Goal: Task Accomplishment & Management: Manage account settings

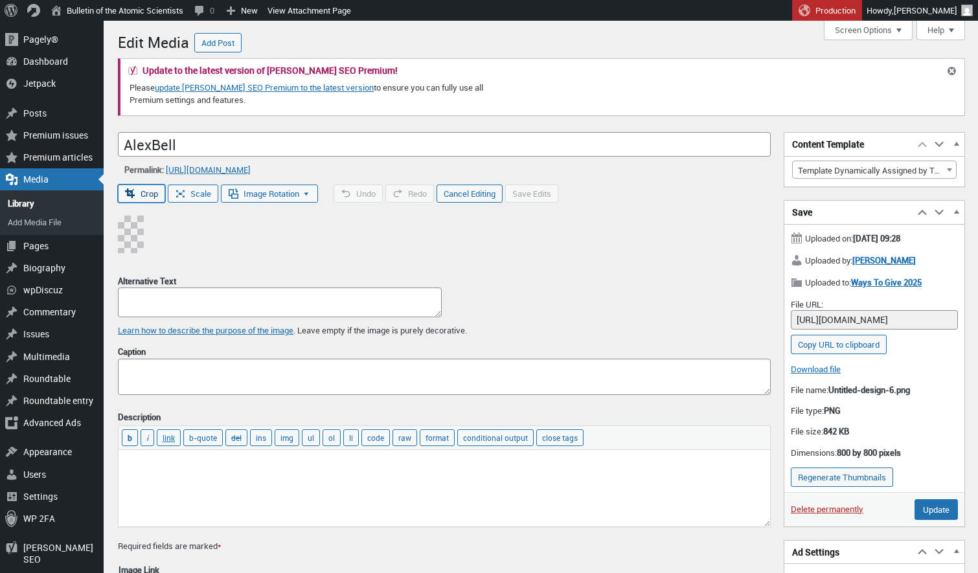
click at [157, 212] on div "Crop Scale Image Rotation Rotate 90° left Rotate 90° right Rotate 180° Flip ver…" at bounding box center [444, 219] width 653 height 69
click at [148, 190] on button "Crop" at bounding box center [141, 194] width 47 height 18
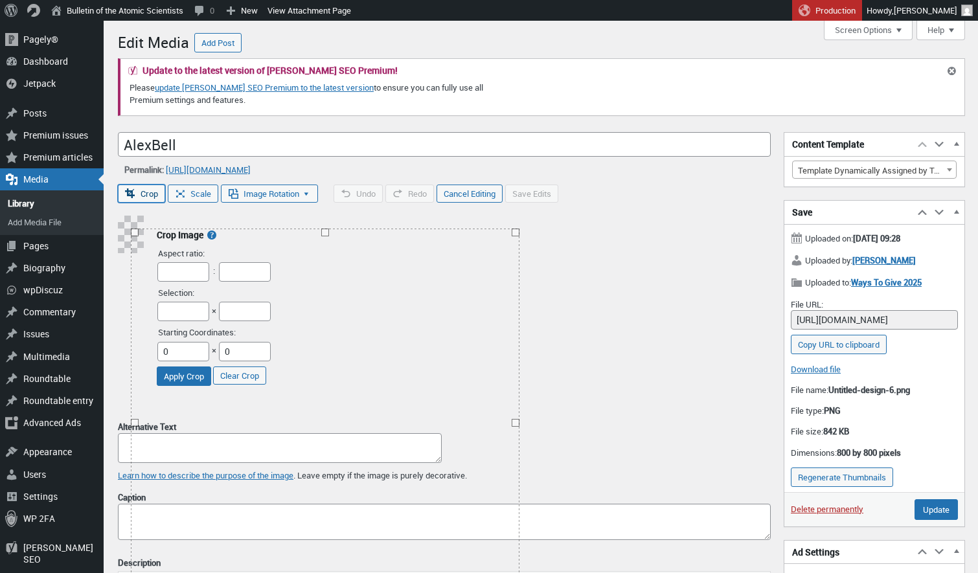
type input "800"
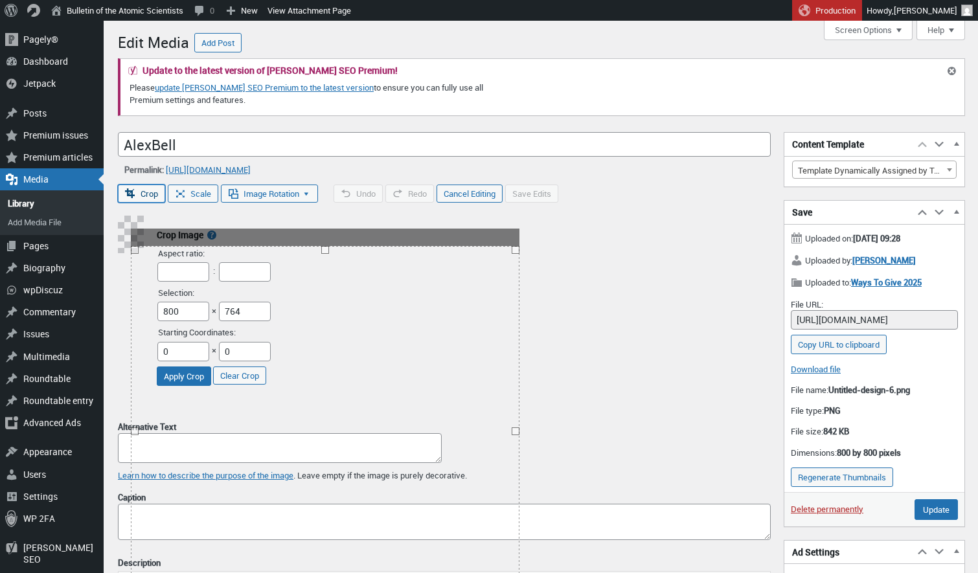
drag, startPoint x: 324, startPoint y: 231, endPoint x: 325, endPoint y: 245, distance: 14.9
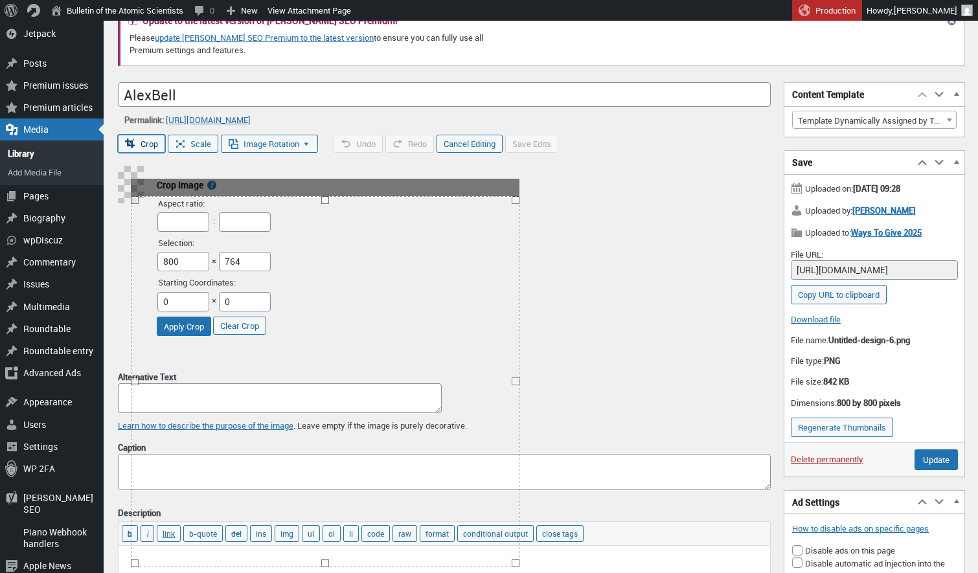
scroll to position [38, 0]
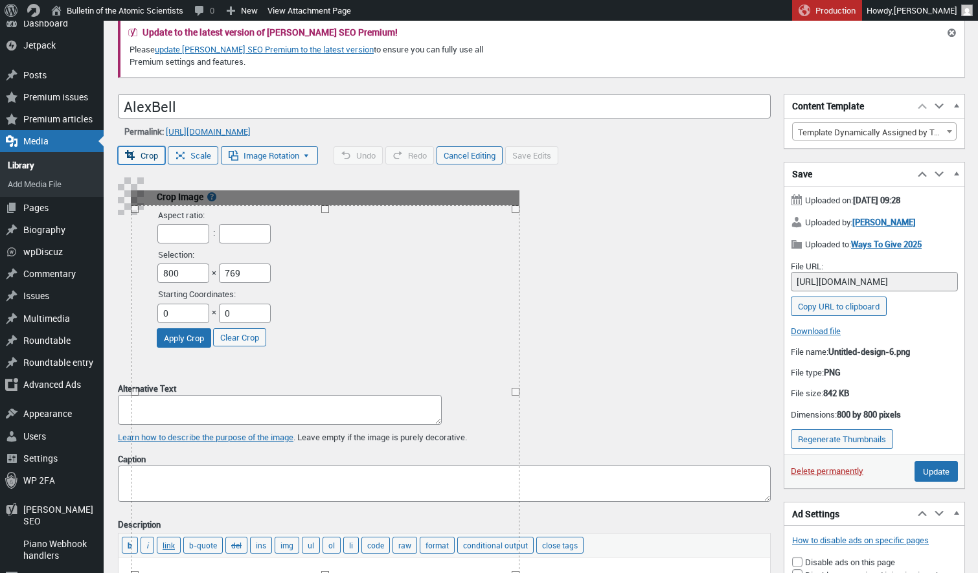
type input "768"
drag, startPoint x: 323, startPoint y: 213, endPoint x: 322, endPoint y: 205, distance: 7.9
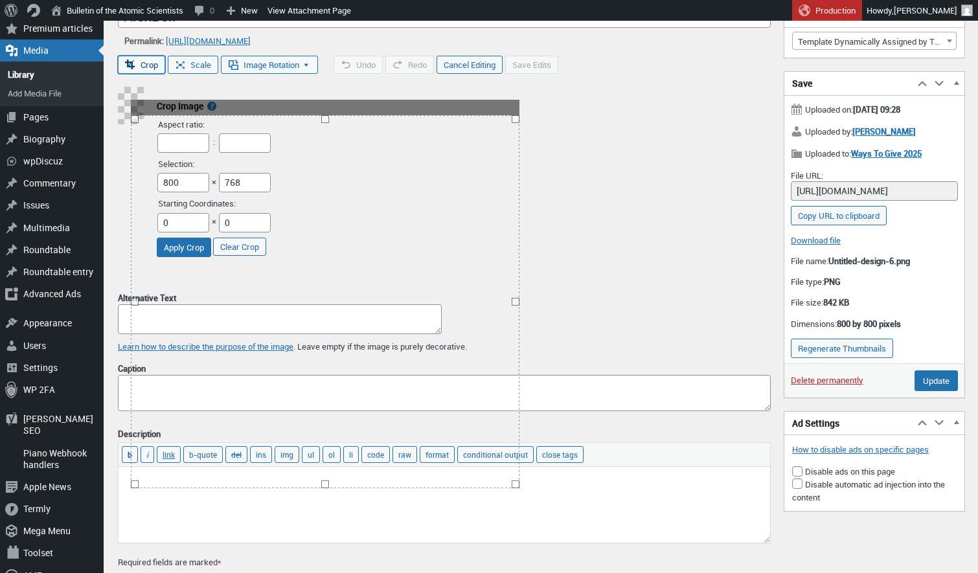
scroll to position [129, 0]
click at [211, 248] on button "Apply Crop" at bounding box center [184, 247] width 54 height 19
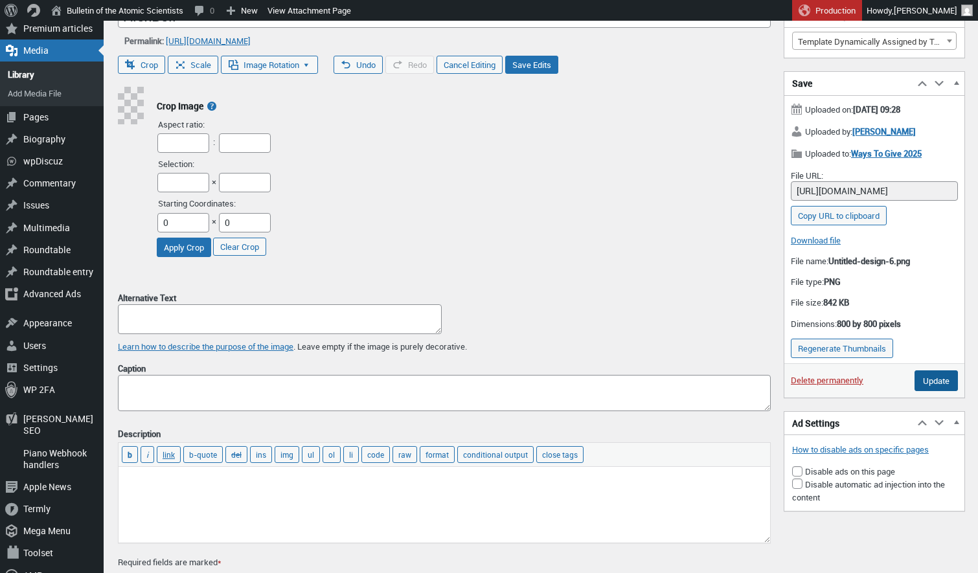
click at [932, 377] on input "Update" at bounding box center [935, 380] width 43 height 21
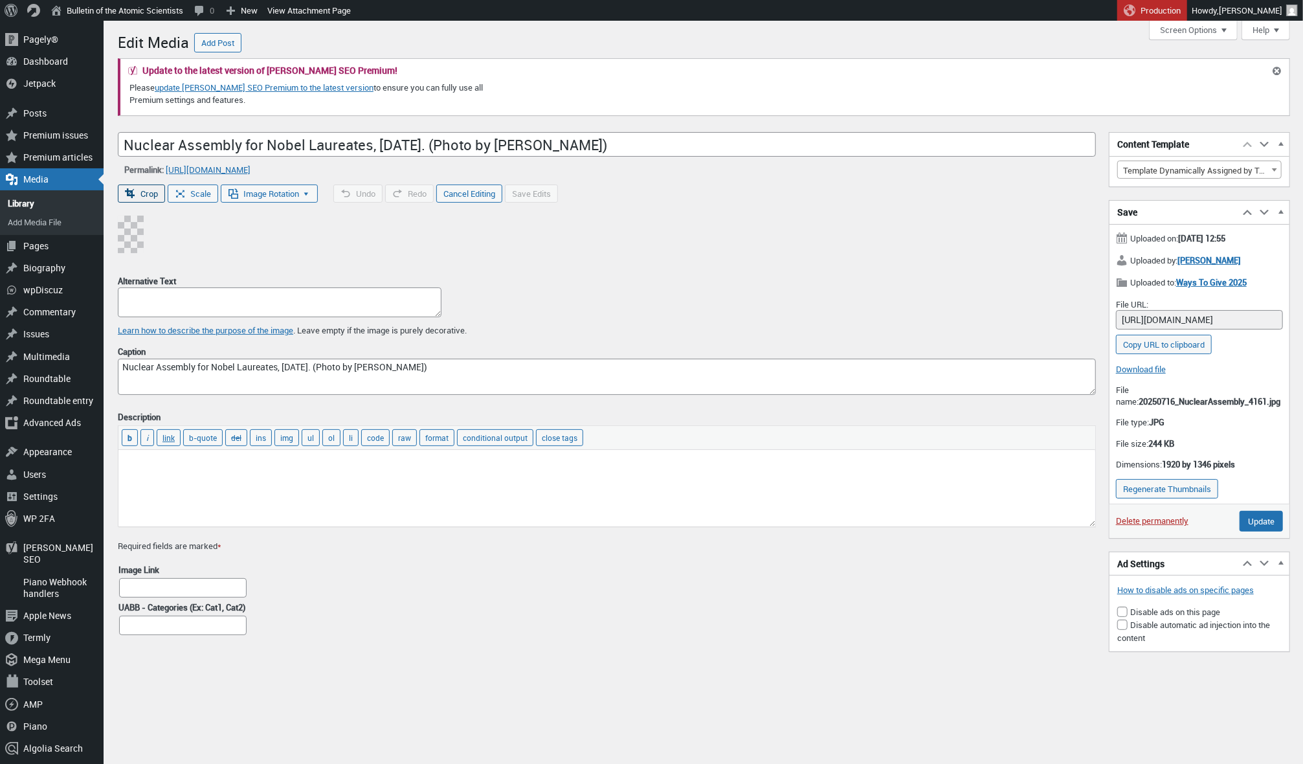
click at [148, 194] on button "Crop" at bounding box center [141, 194] width 47 height 18
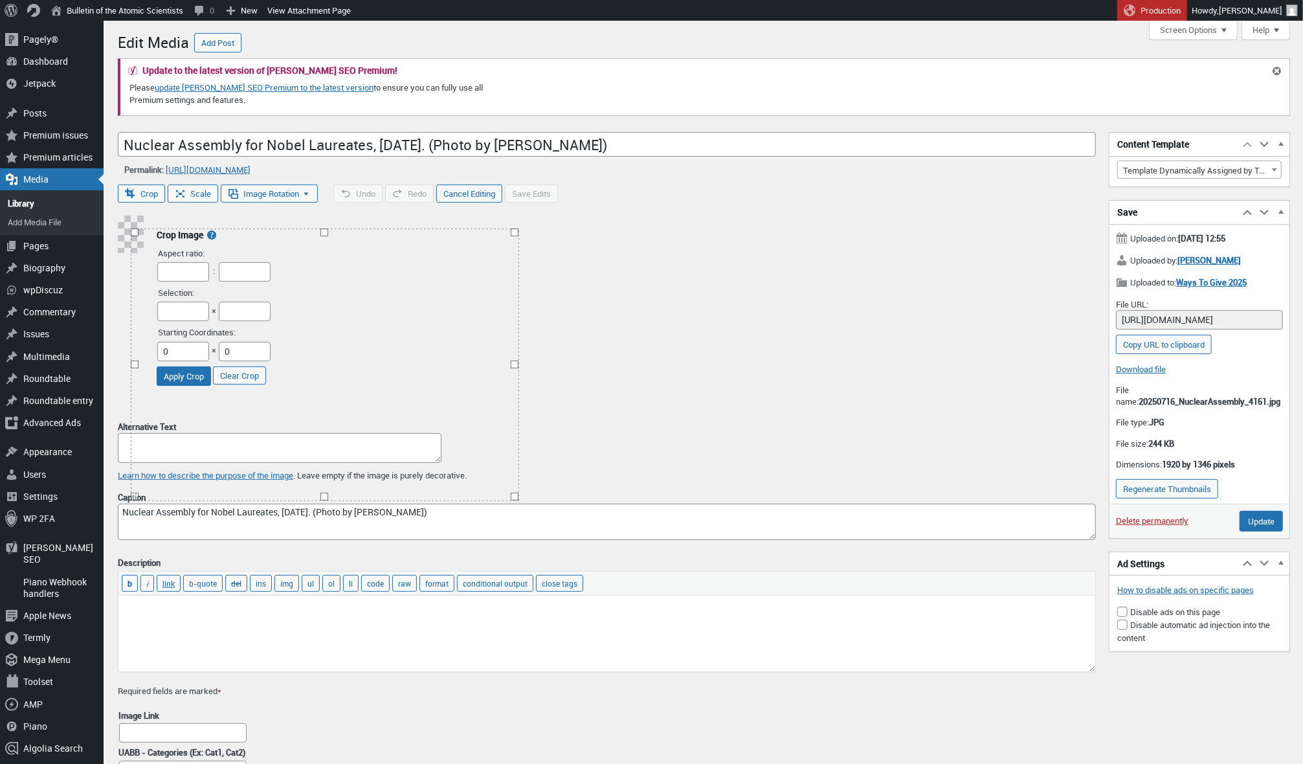
type input "1914"
type input "1346"
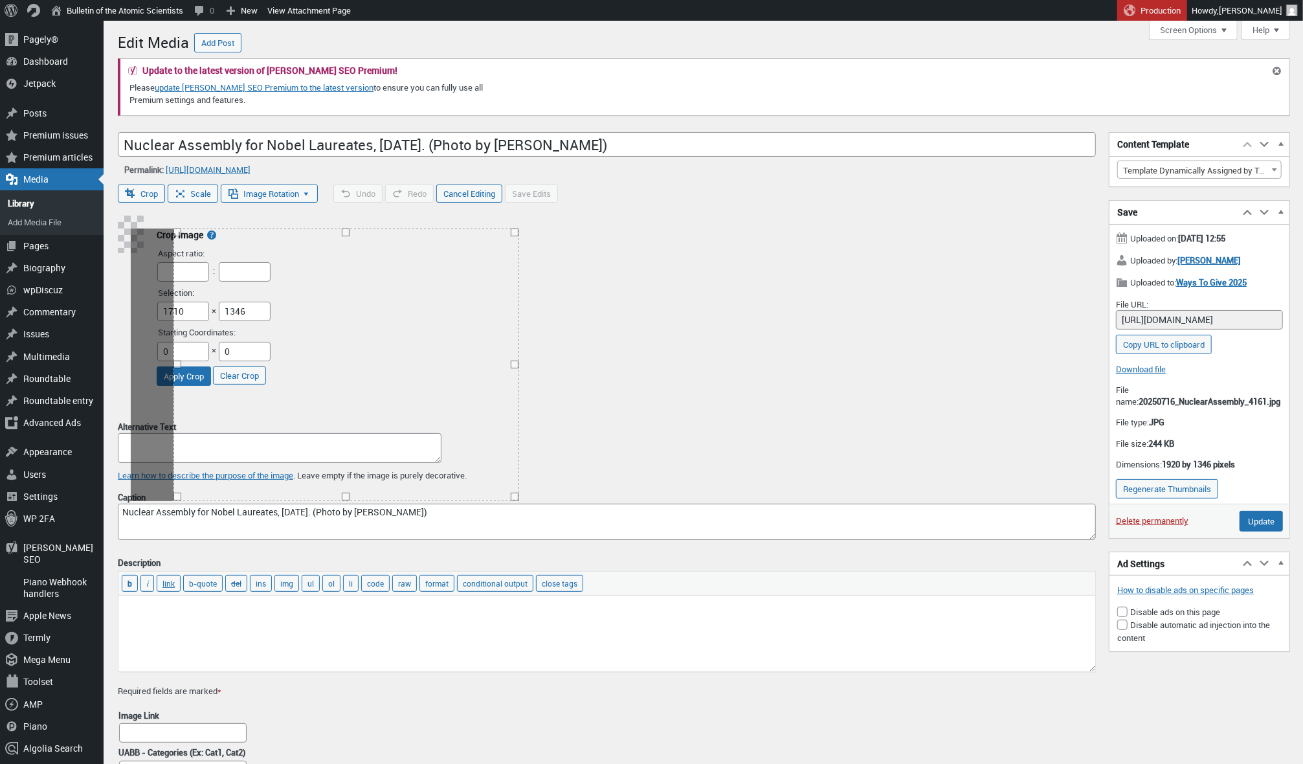
drag, startPoint x: 131, startPoint y: 366, endPoint x: 174, endPoint y: 368, distance: 42.8
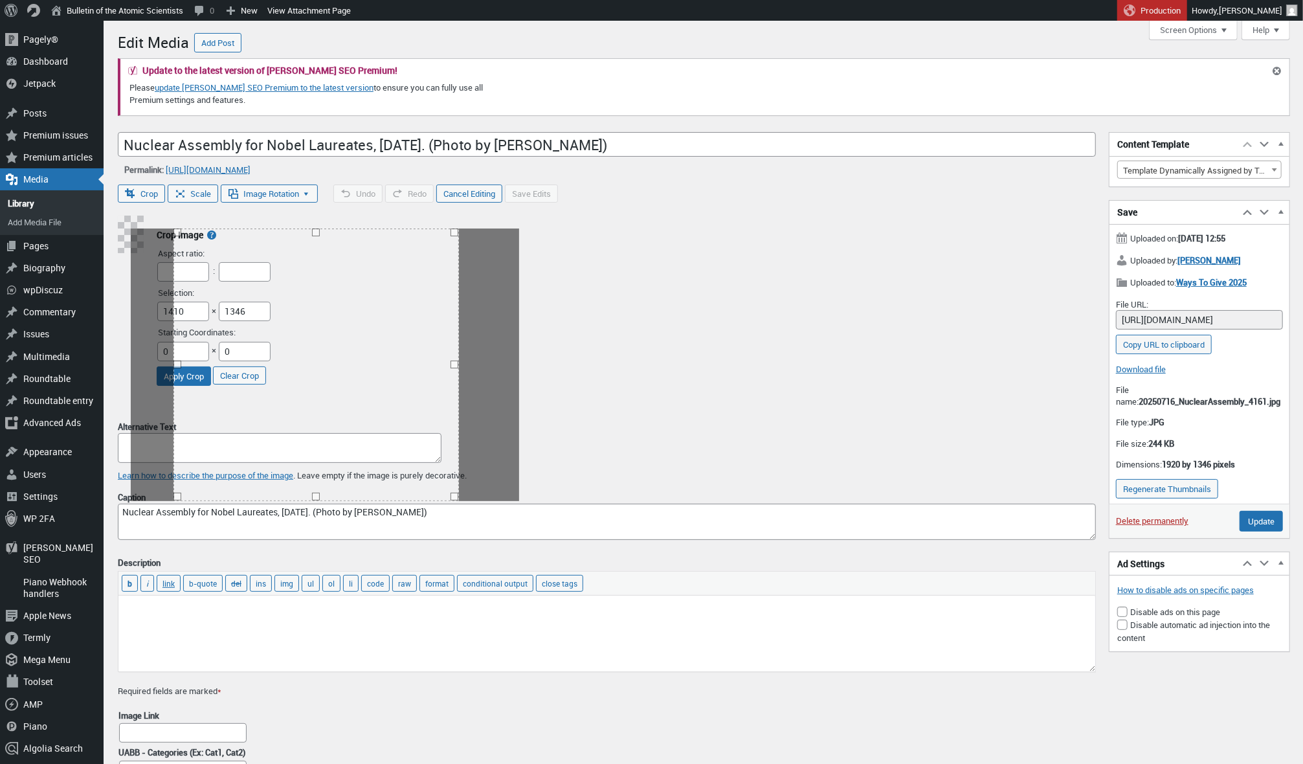
type input "1408"
drag, startPoint x: 515, startPoint y: 364, endPoint x: 458, endPoint y: 373, distance: 57.7
click at [211, 372] on button "Apply Crop" at bounding box center [184, 375] width 54 height 19
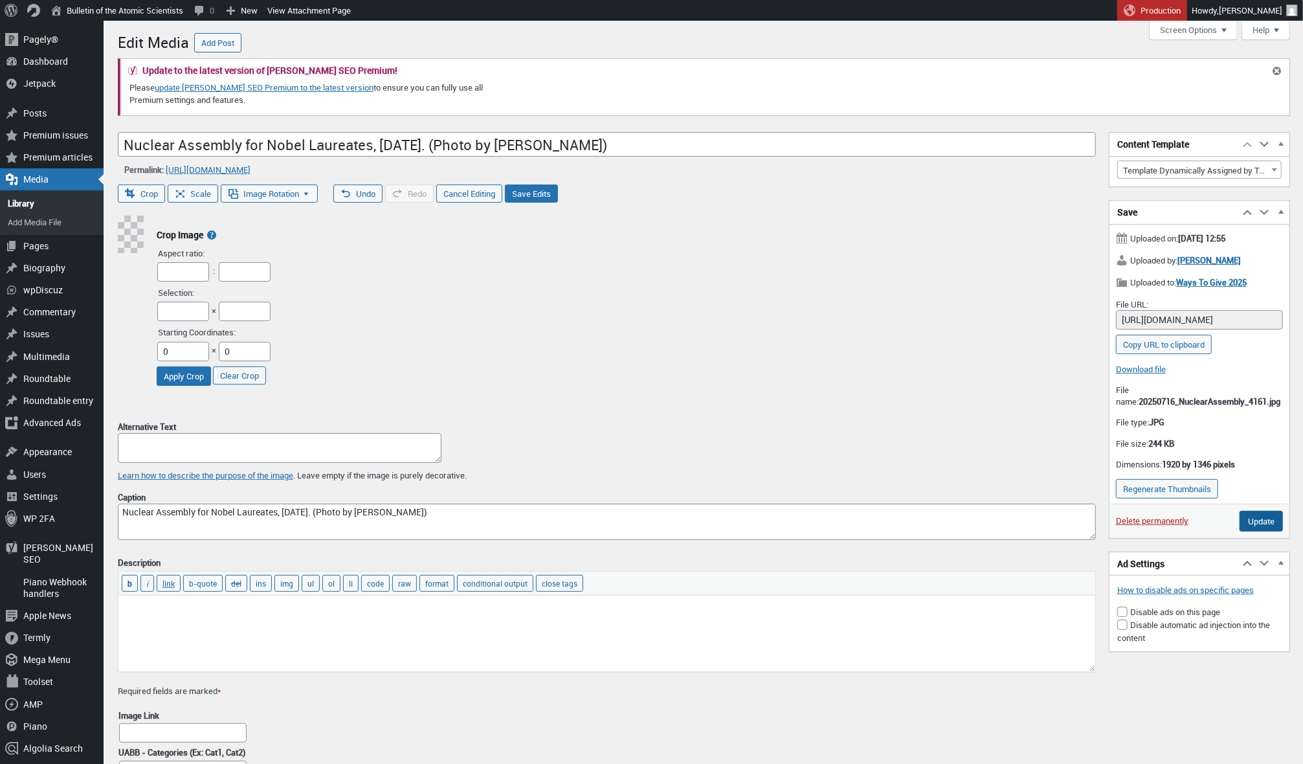
click at [1264, 527] on input "Update" at bounding box center [1261, 521] width 43 height 21
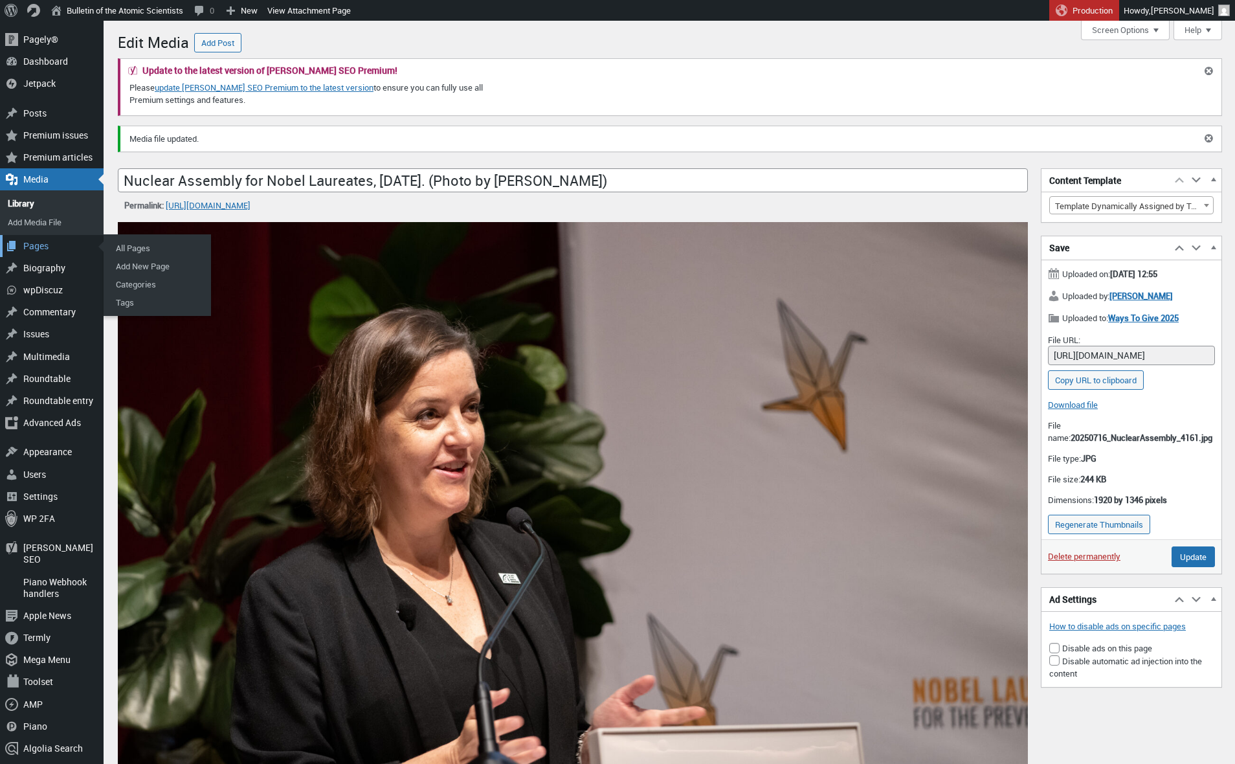
click at [34, 242] on div "Pages" at bounding box center [52, 246] width 104 height 22
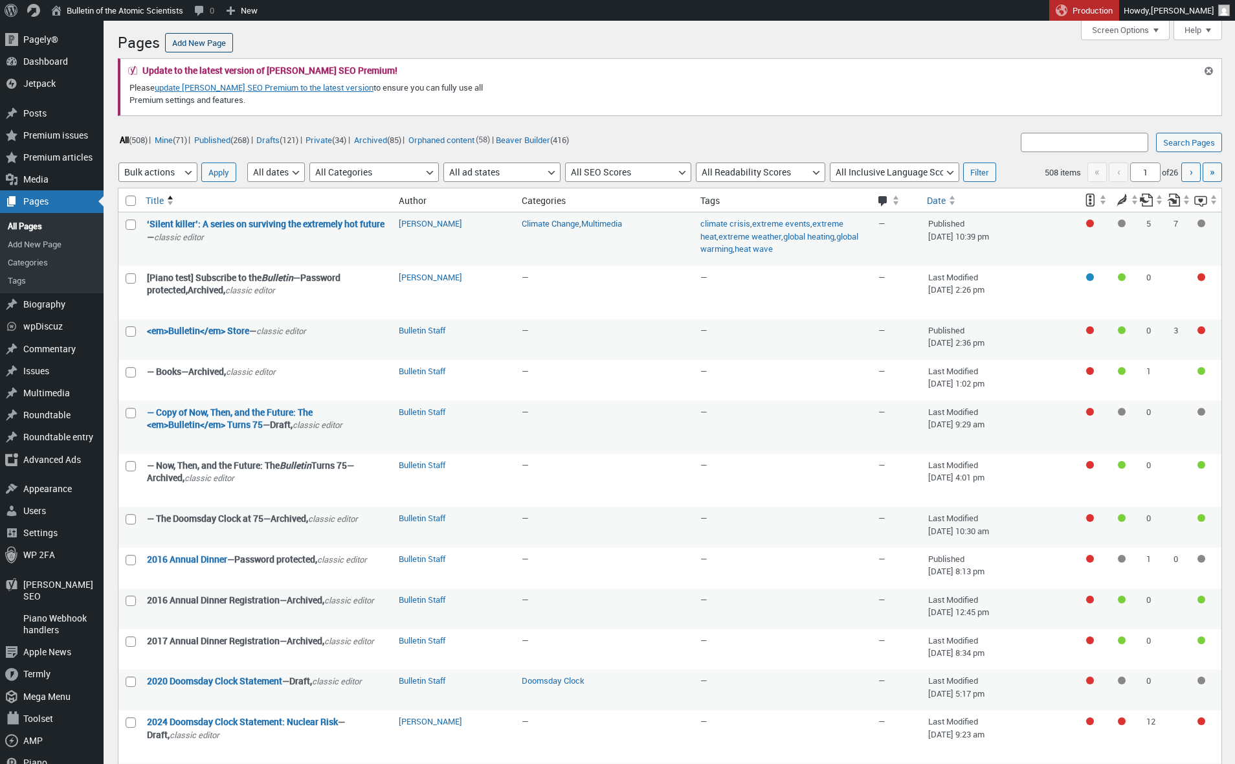
click at [205, 50] on link "Add New Page" at bounding box center [199, 42] width 68 height 19
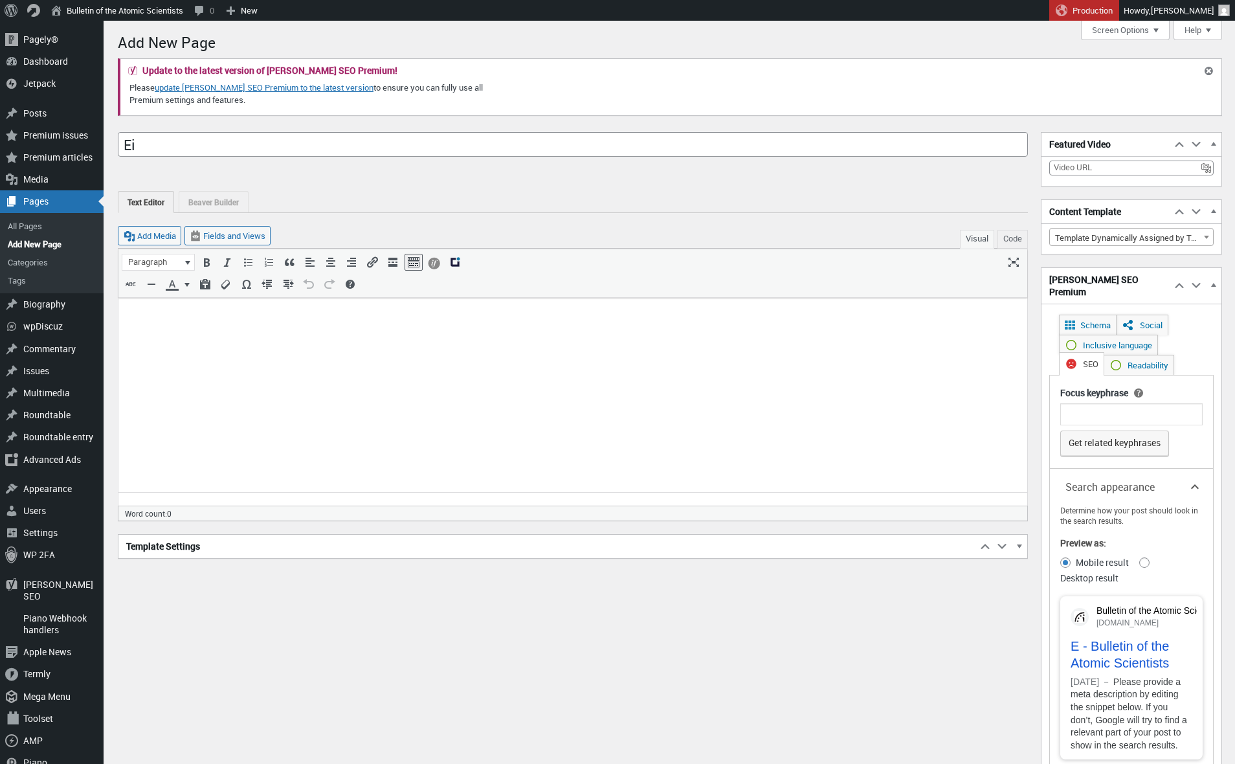
scroll to position [9, 0]
type input "Einstein Circle"
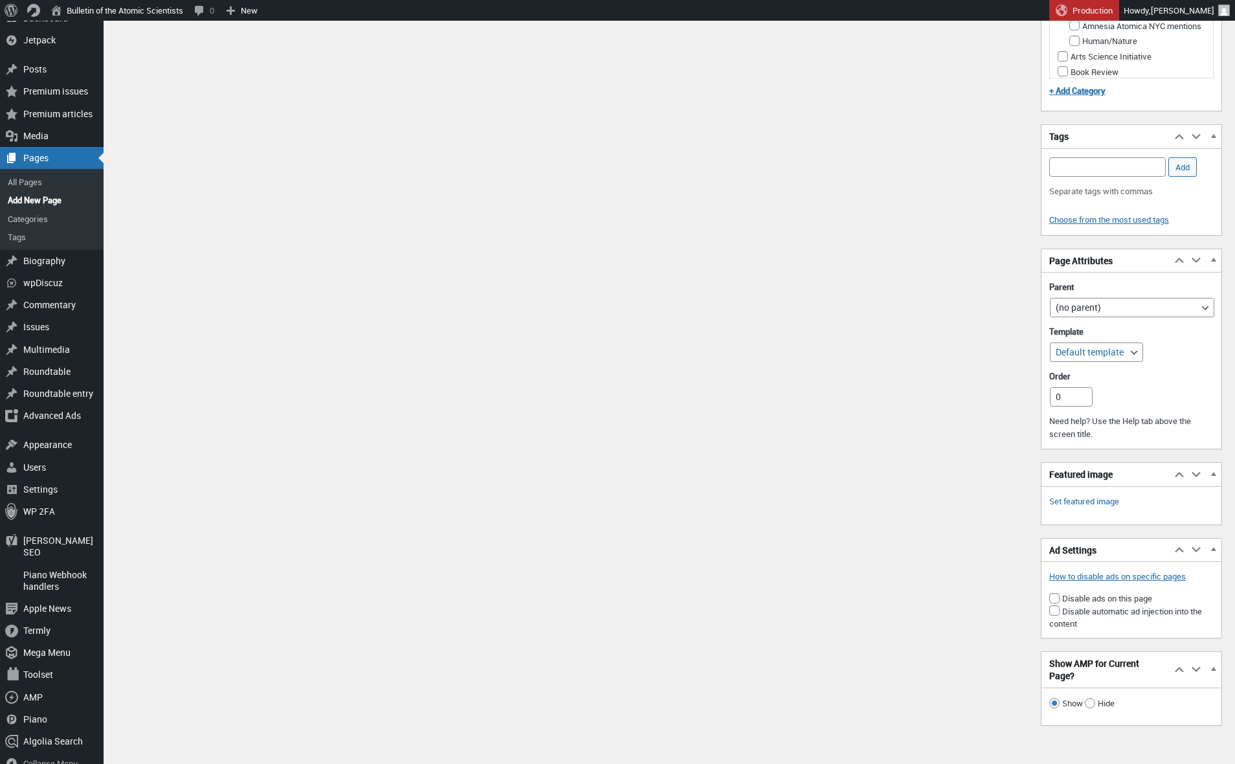
scroll to position [1632, 0]
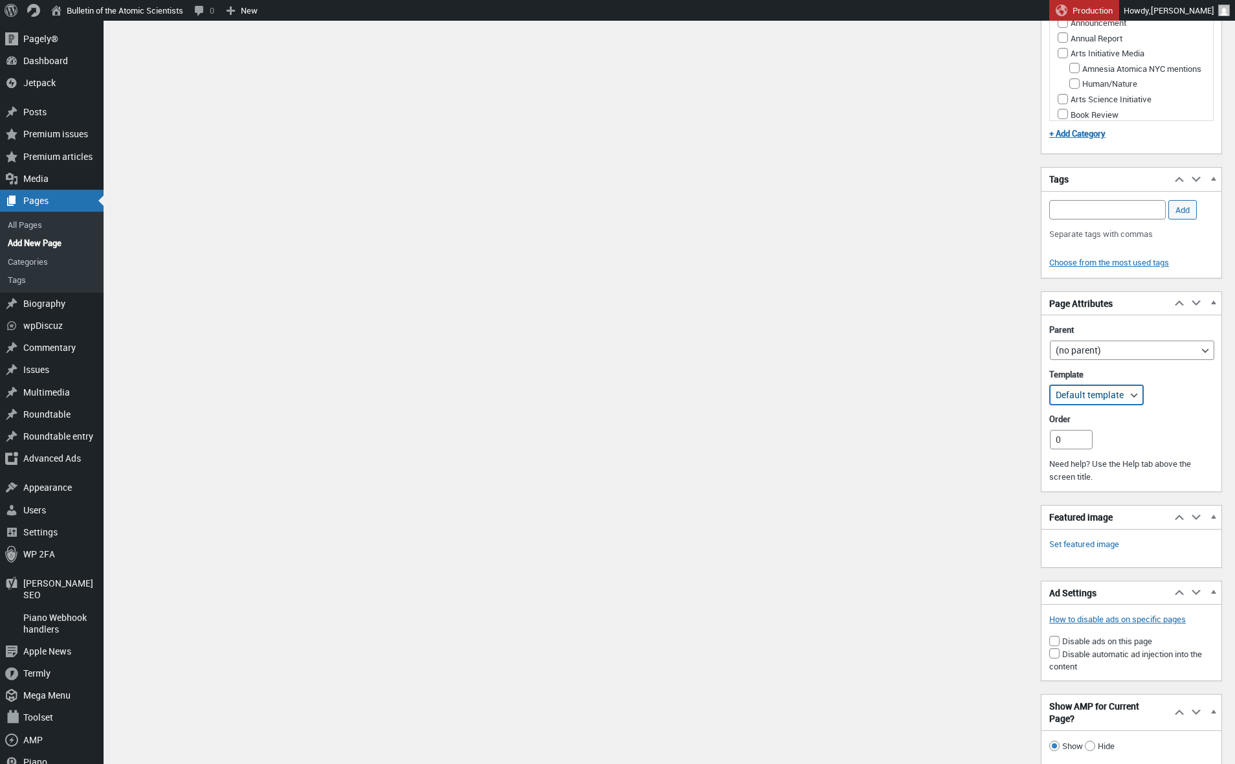
select select "views/template-custom.blade.php"
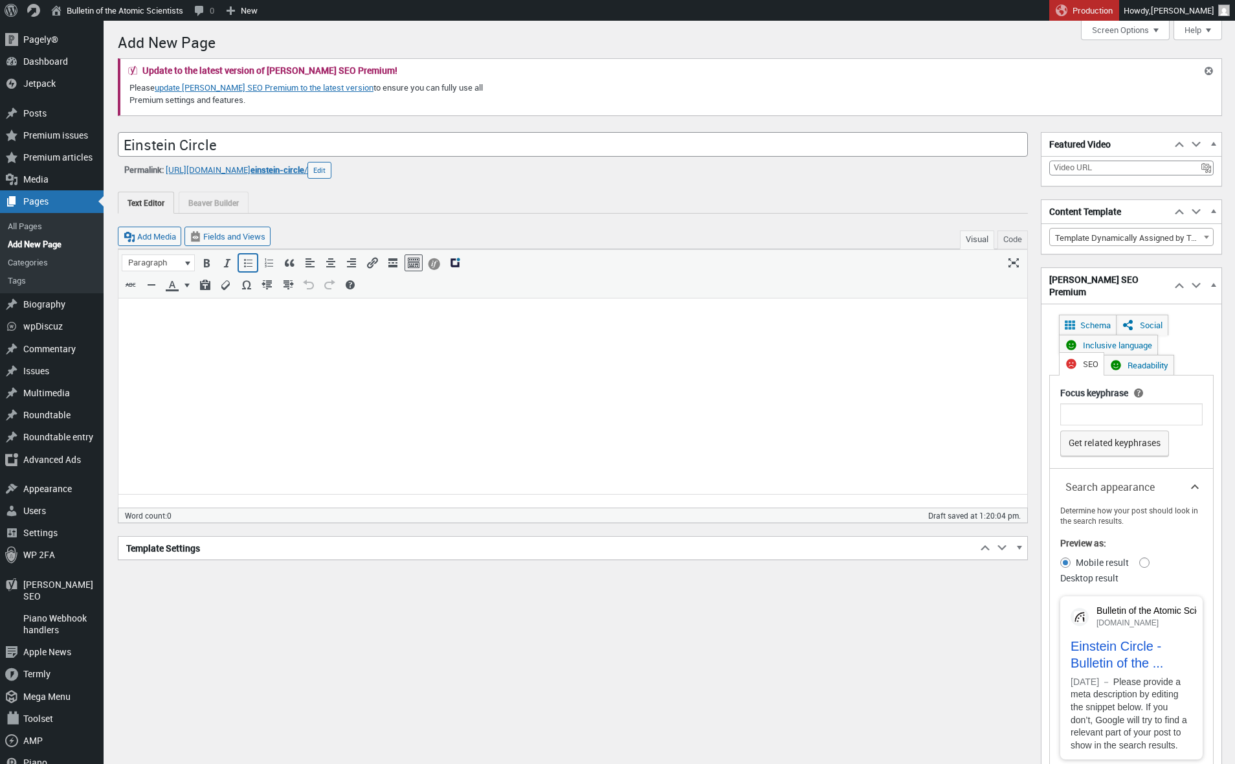
scroll to position [0, 0]
click at [224, 211] on link "Beaver Builder" at bounding box center [214, 202] width 70 height 21
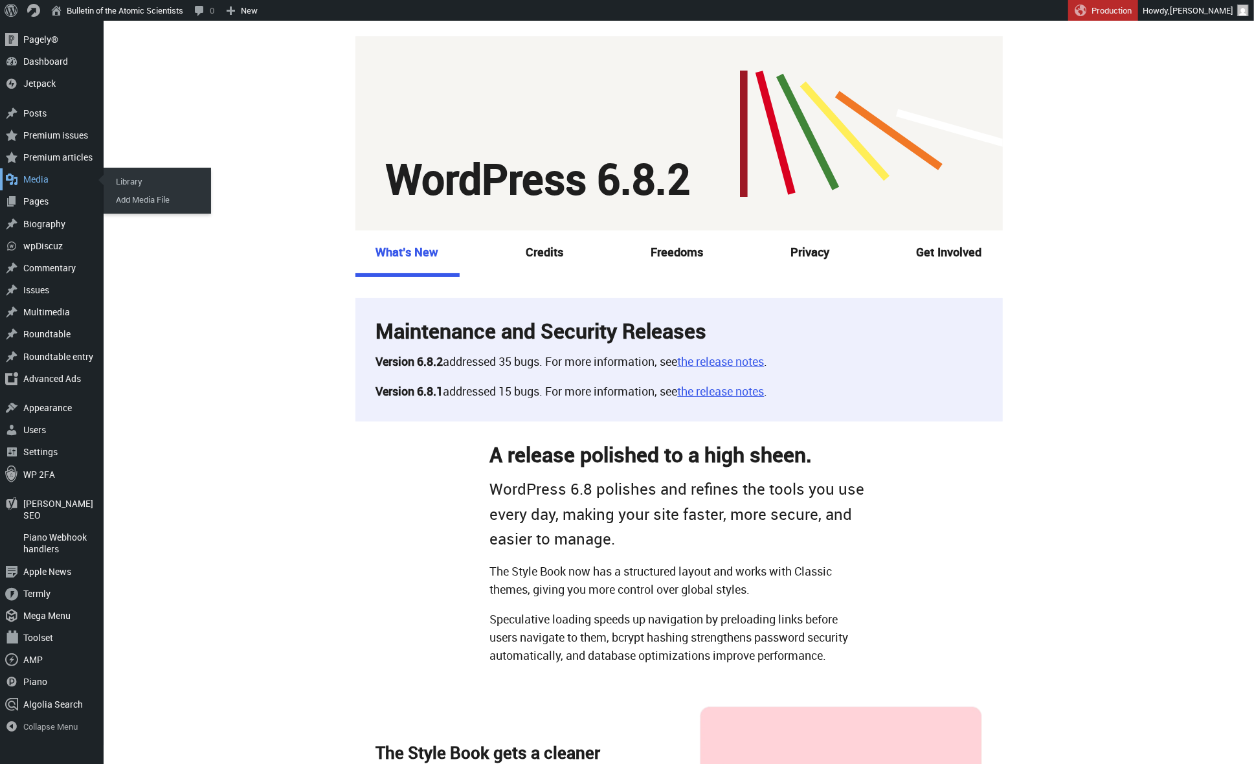
click at [35, 177] on div "Media" at bounding box center [52, 179] width 104 height 22
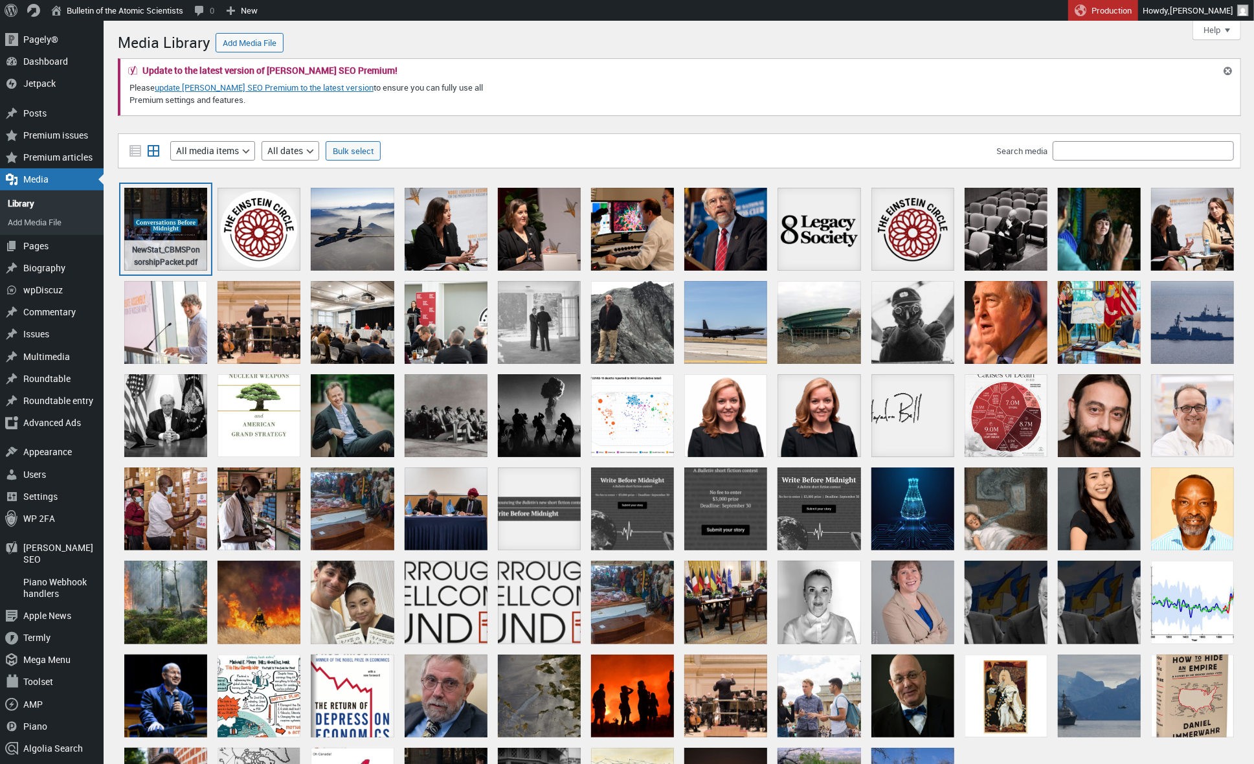
click at [166, 218] on div "NewStat_CBMSPonsorshipPacket.pdf" at bounding box center [165, 229] width 83 height 83
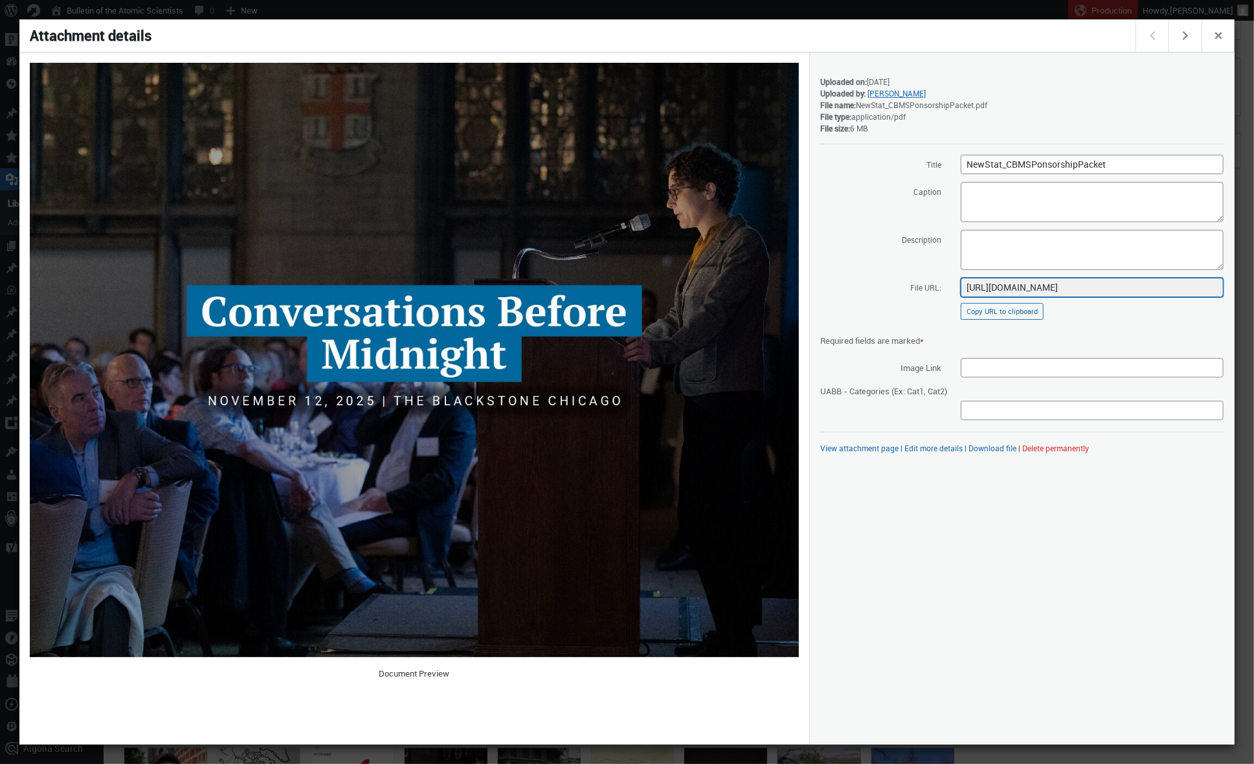
click at [1047, 283] on input "[URL][DOMAIN_NAME]" at bounding box center [1092, 287] width 263 height 19
click at [1218, 32] on span "Close dialog" at bounding box center [1218, 34] width 14 height 10
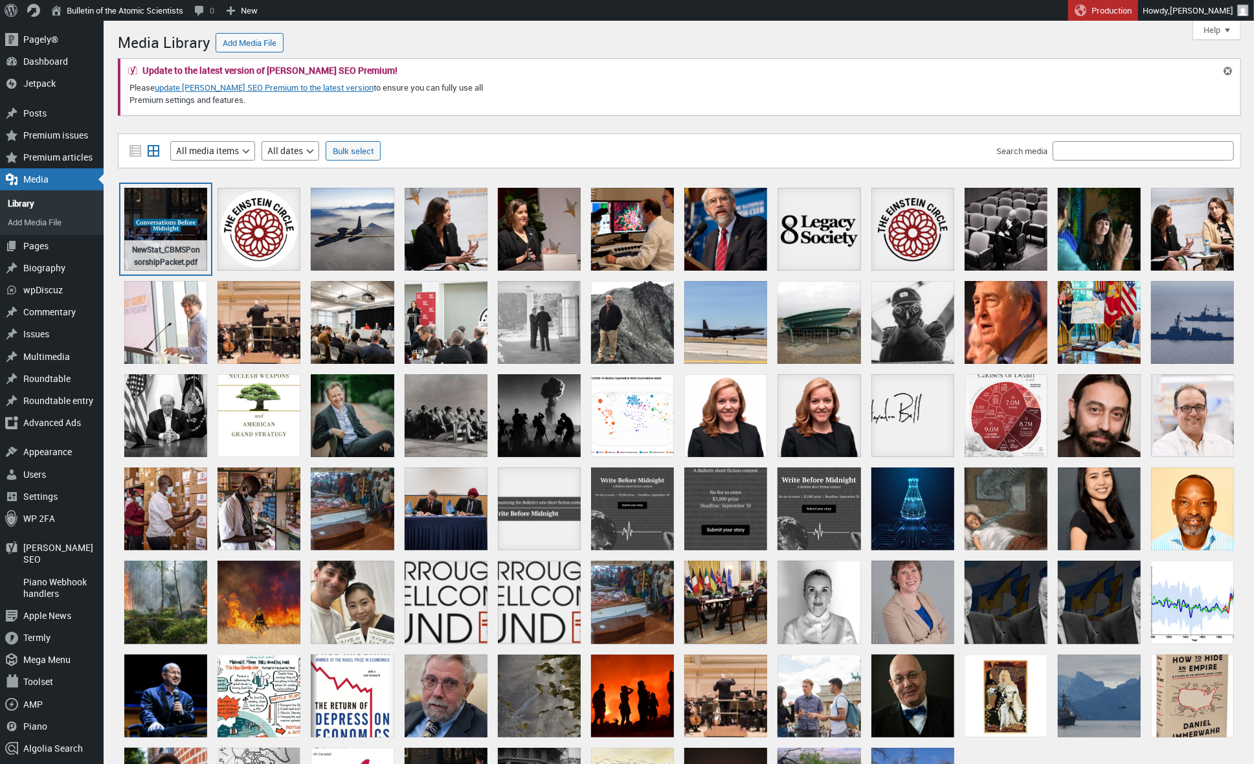
click at [159, 233] on div "NewStat_CBMSPonsorshipPacket.pdf" at bounding box center [165, 229] width 83 height 83
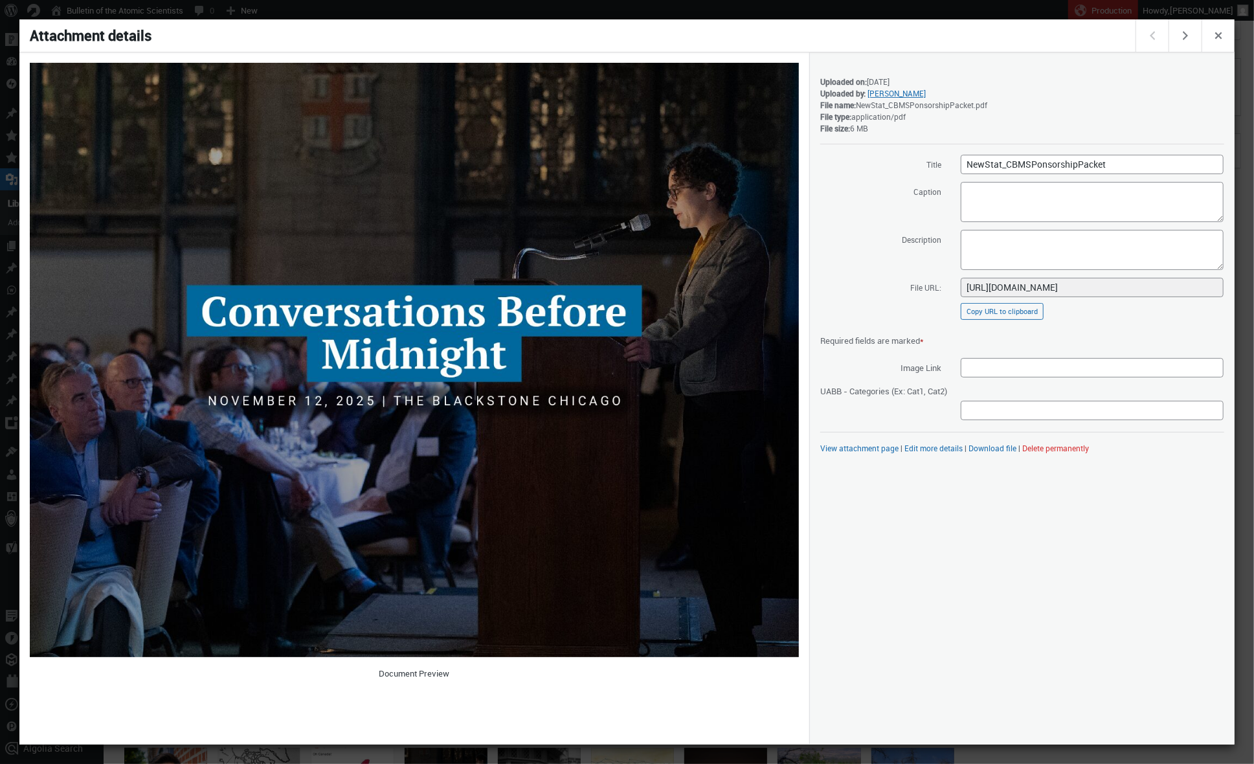
click at [1081, 446] on button "Delete permanently" at bounding box center [1055, 448] width 67 height 10
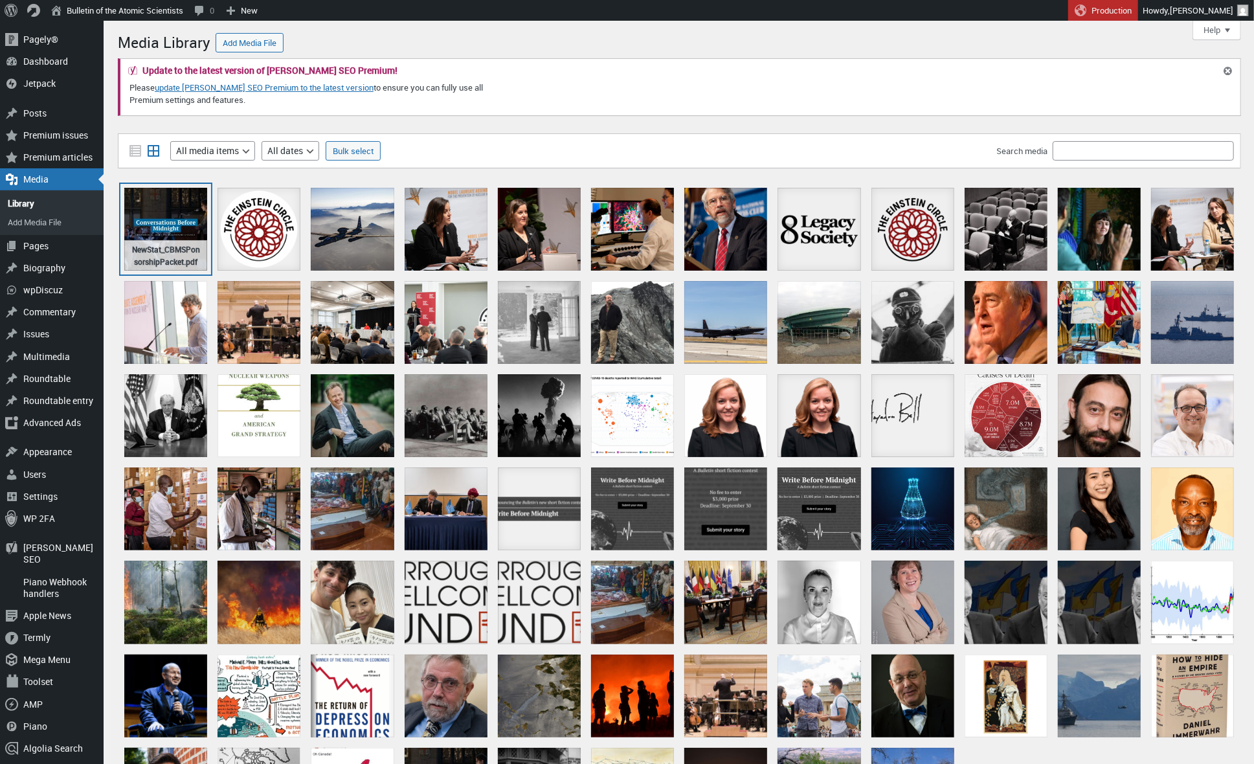
click at [161, 223] on div "NewStat_CBMSPonsorshipPacket.pdf" at bounding box center [165, 229] width 83 height 83
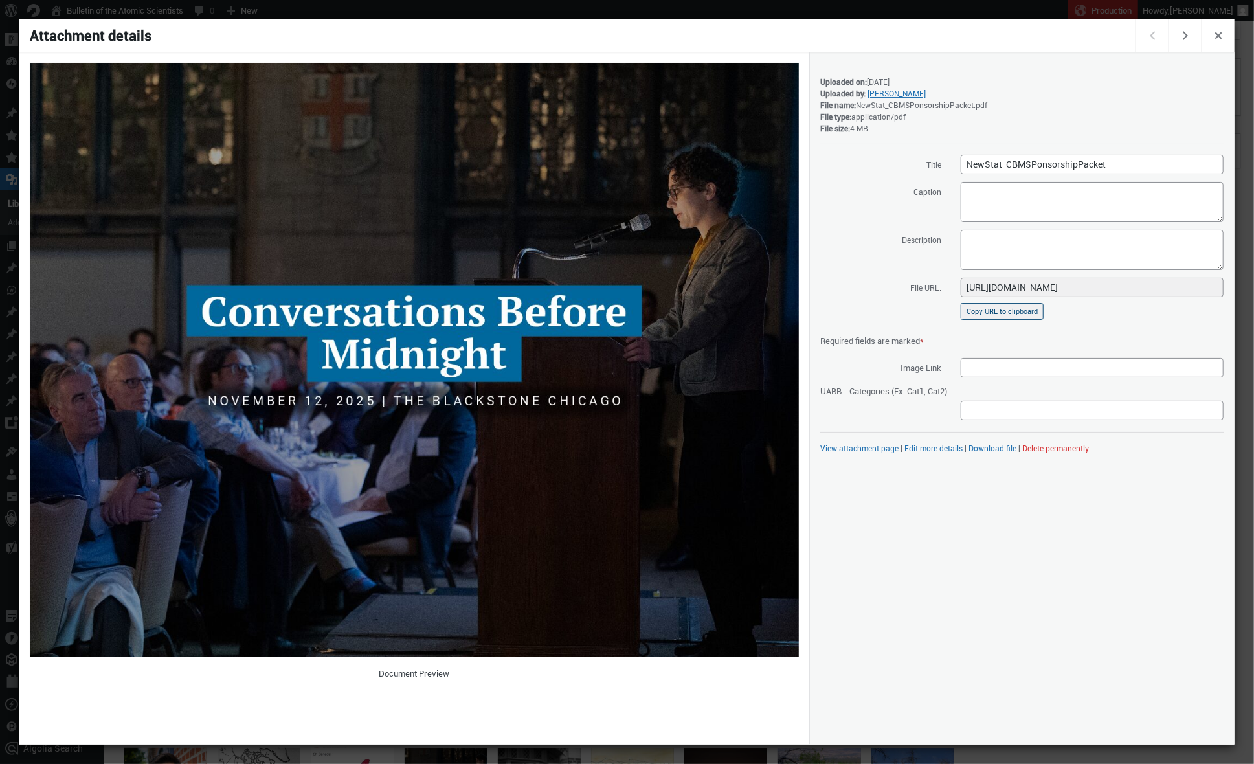
click at [1024, 307] on button "Copy URL to clipboard" at bounding box center [1002, 311] width 83 height 17
click at [1215, 39] on span "Close dialog" at bounding box center [1218, 34] width 14 height 10
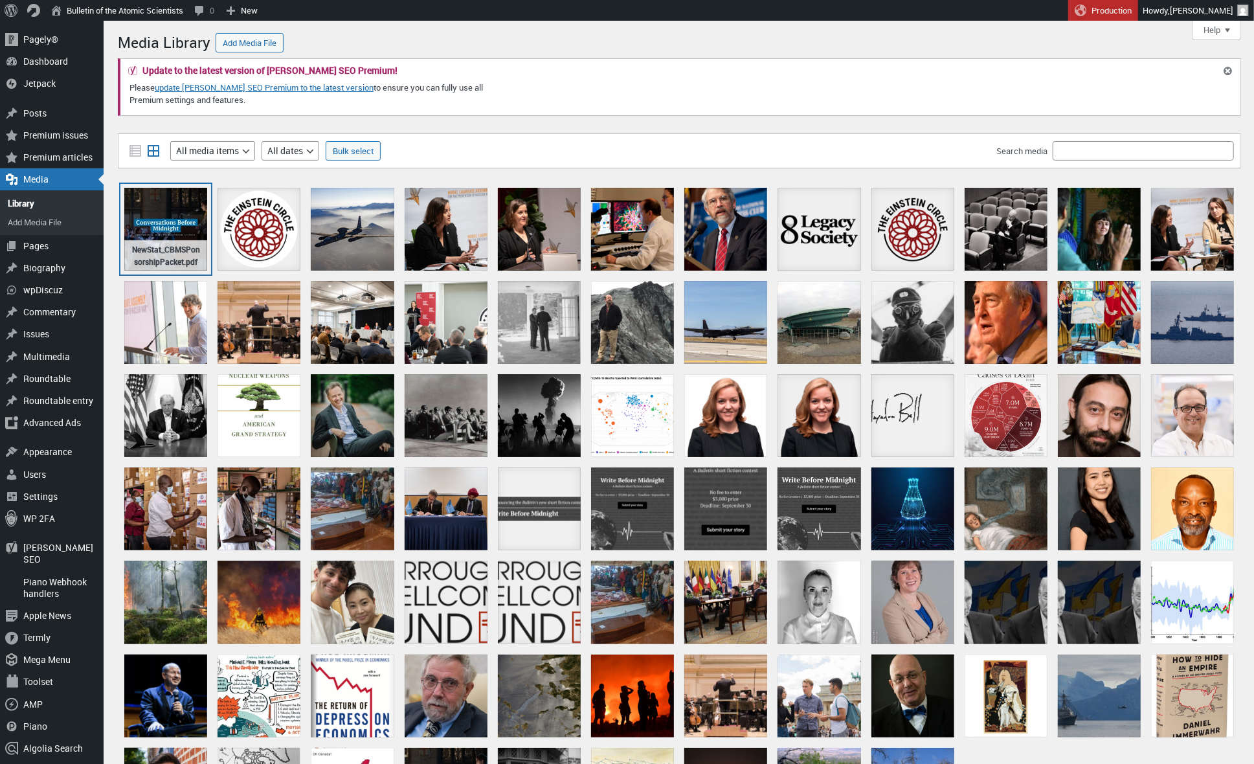
click at [150, 240] on div "NewStat_CBMSPonsorshipPacket.pdf" at bounding box center [165, 229] width 83 height 83
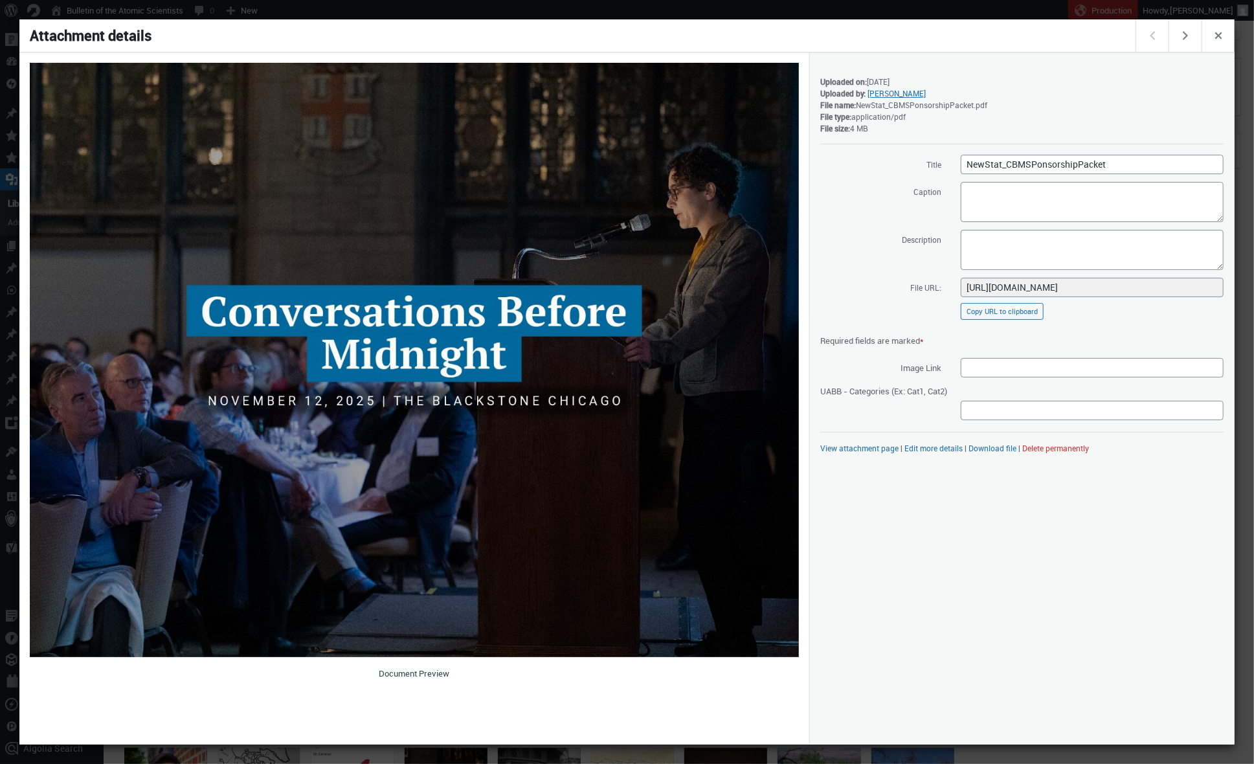
click at [1071, 451] on button "Delete permanently" at bounding box center [1055, 448] width 67 height 10
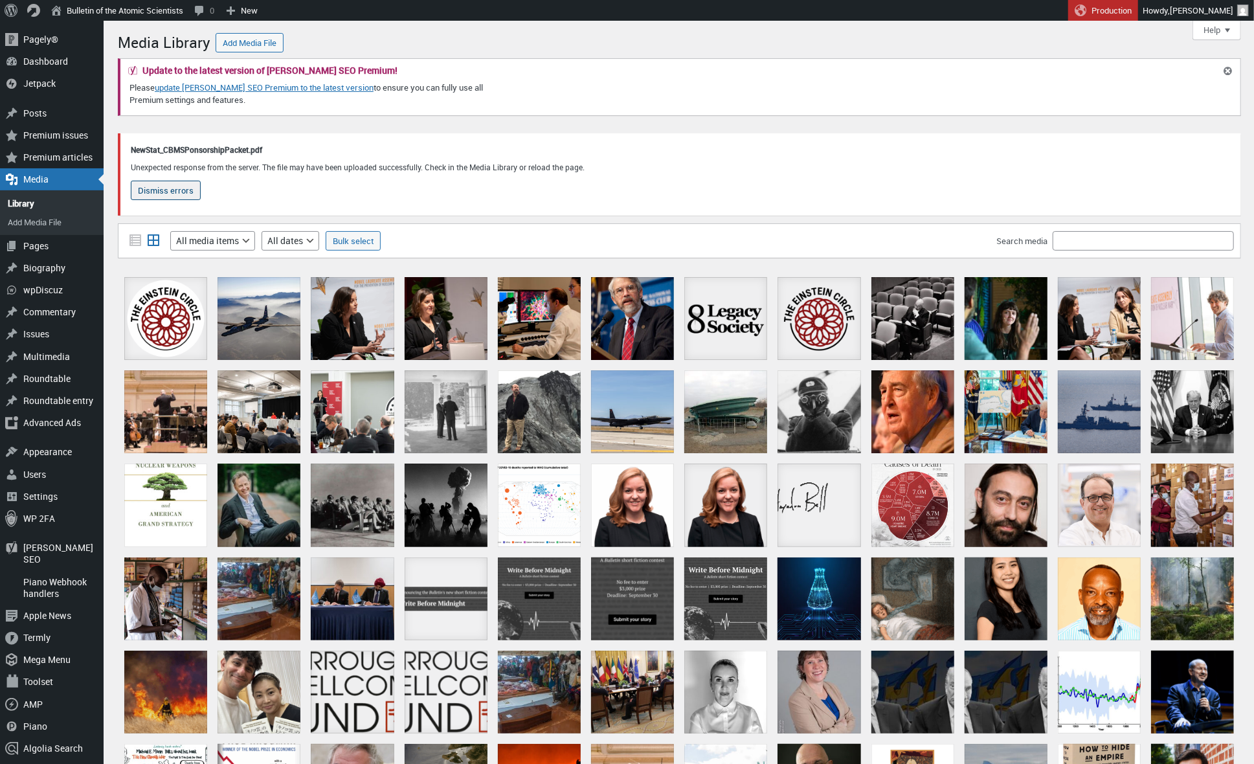
click at [189, 190] on button "Dismiss errors" at bounding box center [166, 190] width 70 height 19
click at [166, 188] on button "Dismiss errors" at bounding box center [166, 190] width 70 height 19
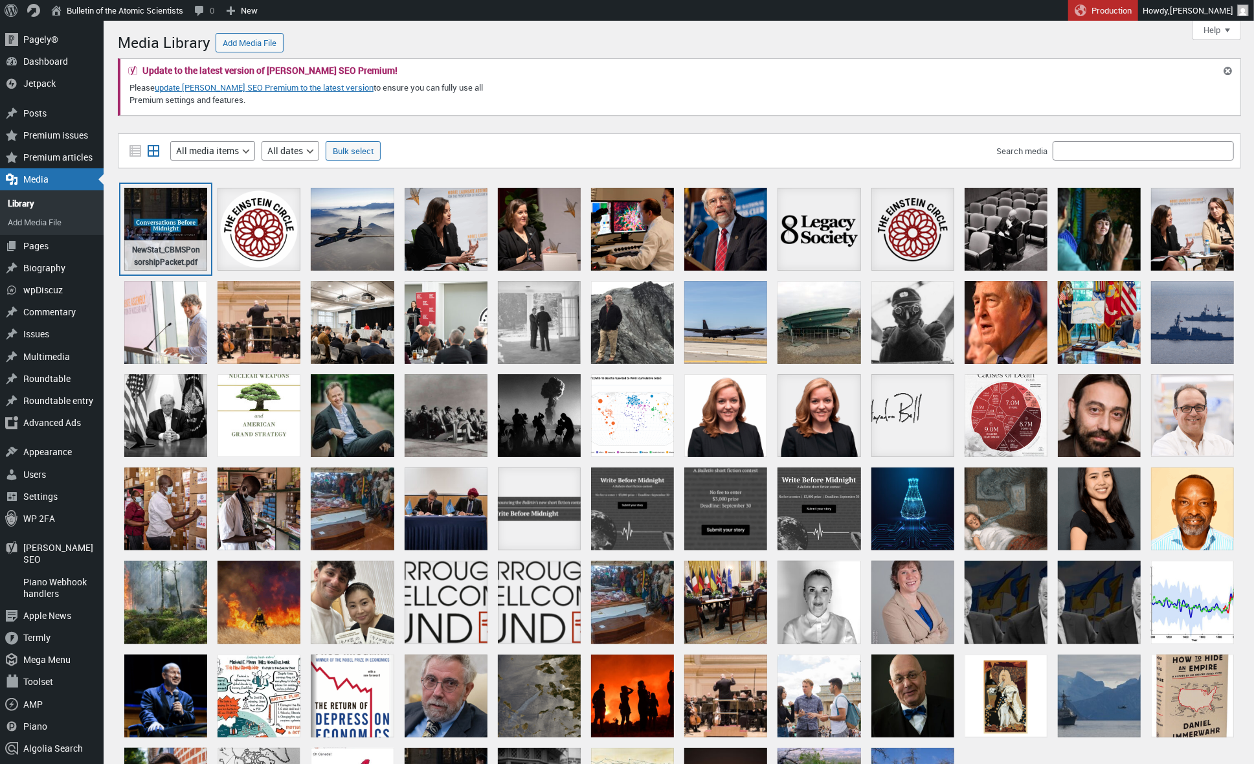
click at [159, 223] on div "NewStat_CBMSPonsorshipPacket.pdf" at bounding box center [165, 229] width 83 height 83
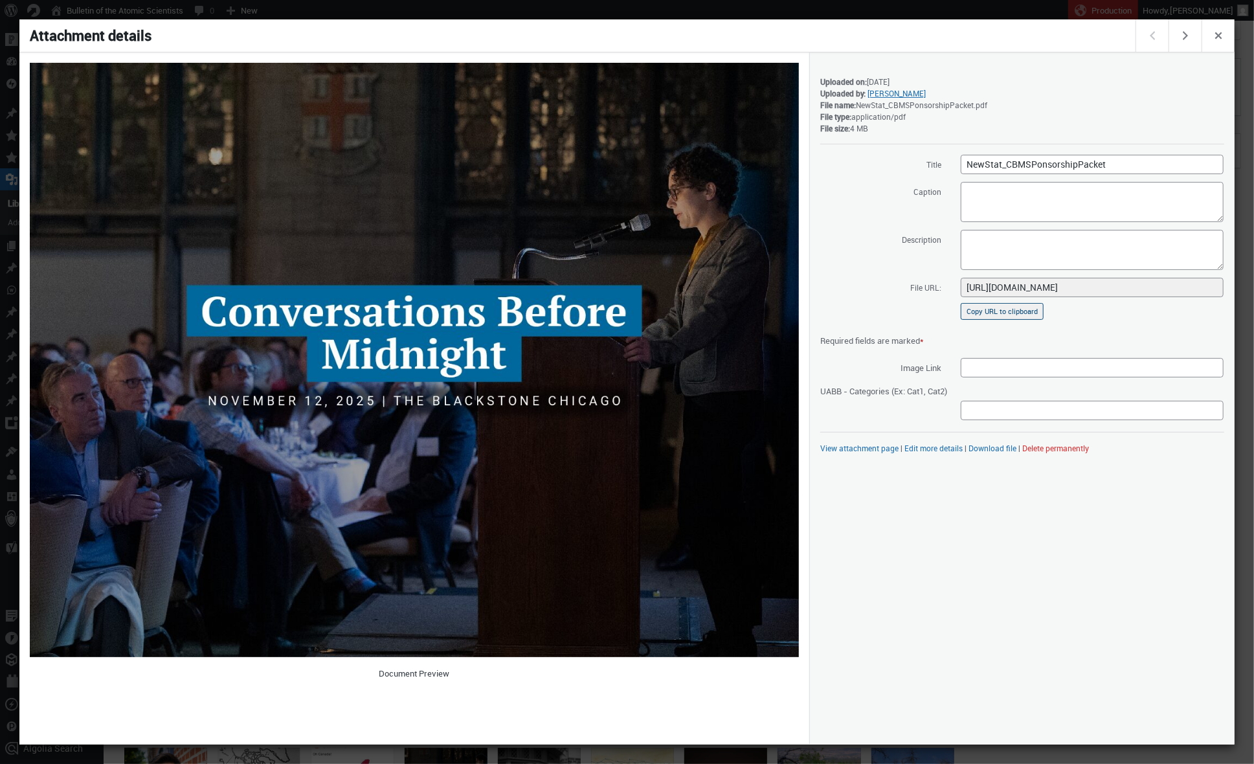
click at [1024, 308] on button "Copy URL to clipboard" at bounding box center [1002, 311] width 83 height 17
click at [1222, 32] on span "Close dialog" at bounding box center [1218, 34] width 14 height 10
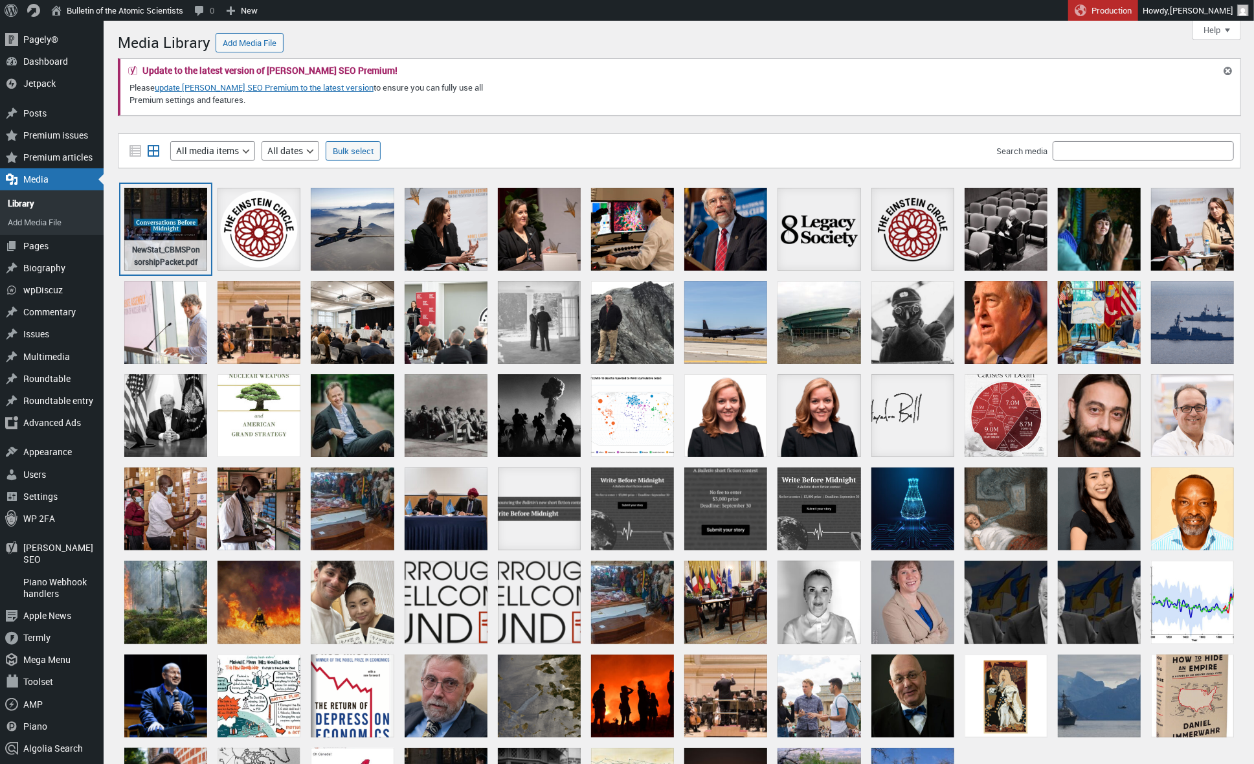
click at [192, 227] on div "NewStat_CBMSPonsorshipPacket.pdf" at bounding box center [165, 229] width 83 height 83
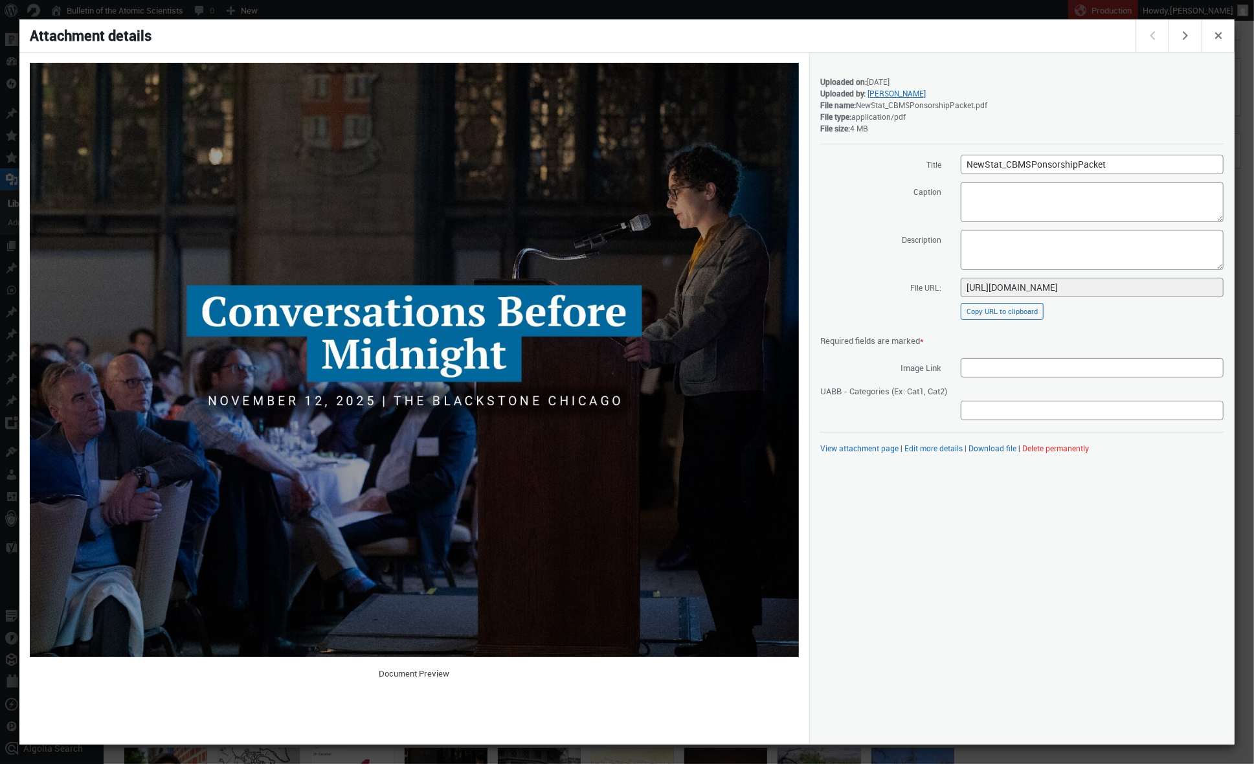
click at [1063, 446] on button "Delete permanently" at bounding box center [1055, 448] width 67 height 10
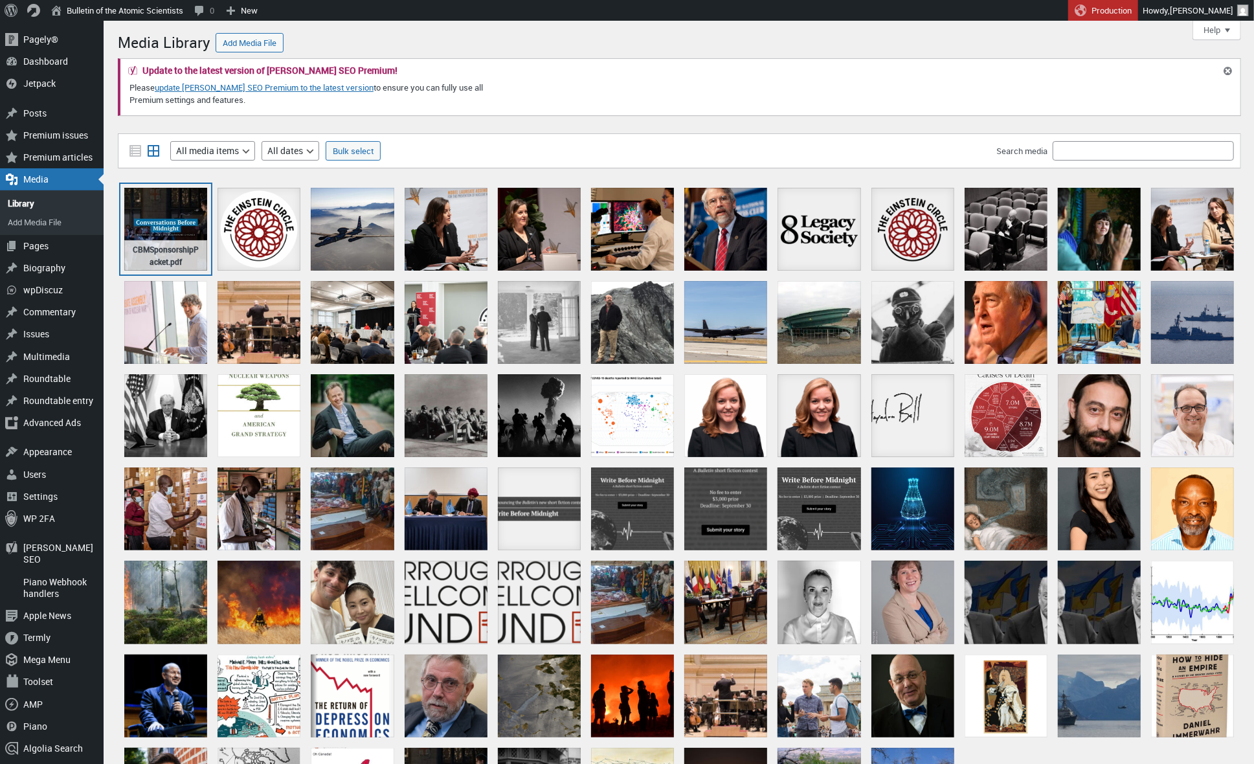
click at [163, 216] on div "CBMSponsorshipPacket.pdf" at bounding box center [165, 229] width 83 height 83
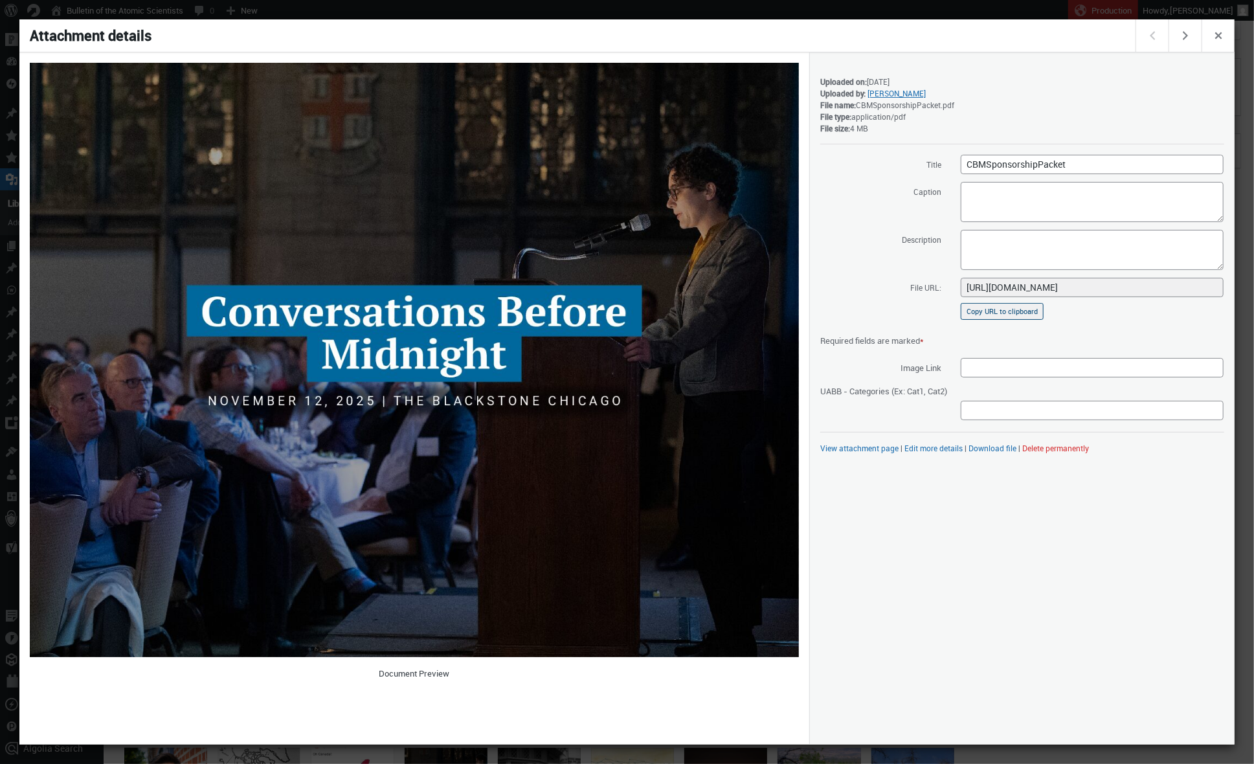
click at [1030, 308] on button "Copy URL to clipboard" at bounding box center [1002, 311] width 83 height 17
